Goal: Subscribe to service/newsletter

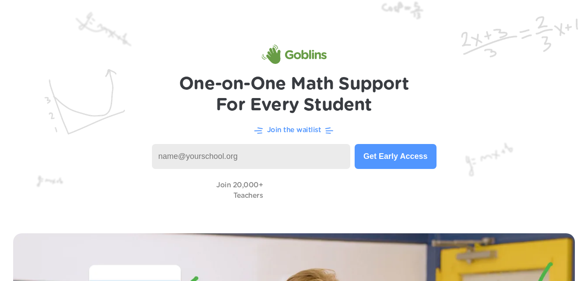
click at [310, 153] on input at bounding box center [251, 156] width 199 height 25
type input "[EMAIL_ADDRESS][PERSON_NAME][DOMAIN_NAME]"
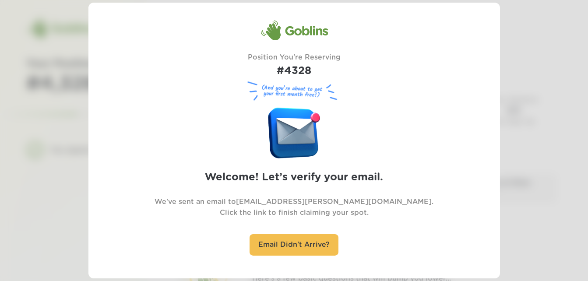
click at [523, 135] on div at bounding box center [294, 140] width 588 height 281
click at [502, 112] on div at bounding box center [294, 140] width 588 height 281
click at [499, 111] on div "Goblins Position You're Reserving #4328 (And you’re about to get your first mon…" at bounding box center [294, 141] width 412 height 276
click at [494, 110] on div "Goblins Position You're Reserving #4328 (And you’re about to get your first mon…" at bounding box center [294, 141] width 412 height 276
